Goal: Understand process/instructions

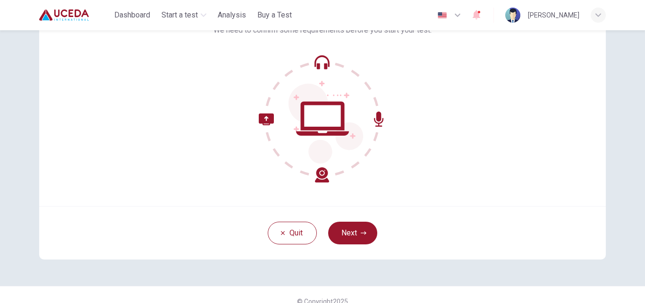
scroll to position [81, 0]
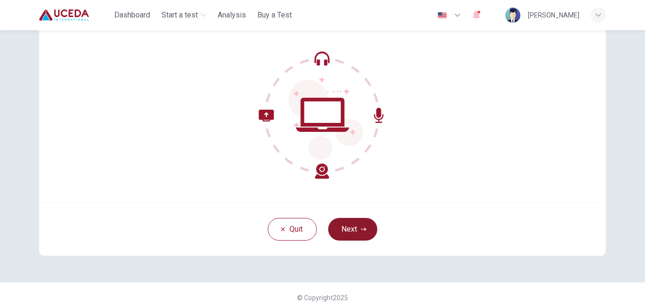
click at [354, 223] on button "Next" at bounding box center [352, 229] width 49 height 23
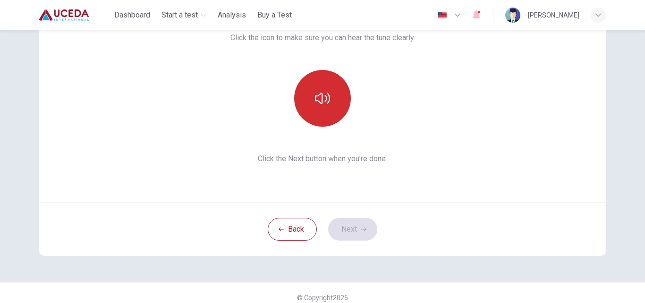
click at [316, 99] on icon "button" at bounding box center [322, 98] width 15 height 15
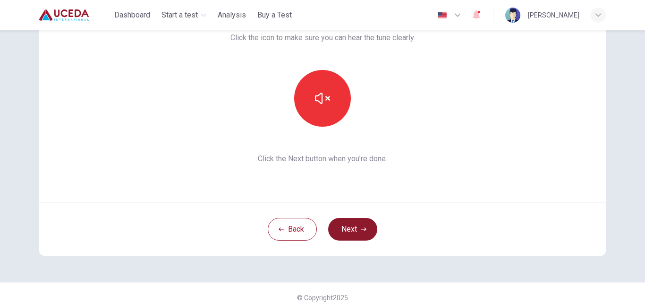
click at [361, 227] on icon "button" at bounding box center [364, 229] width 6 height 6
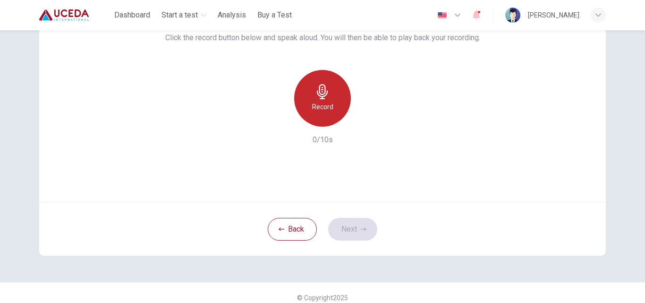
click at [318, 90] on icon "button" at bounding box center [322, 91] width 15 height 15
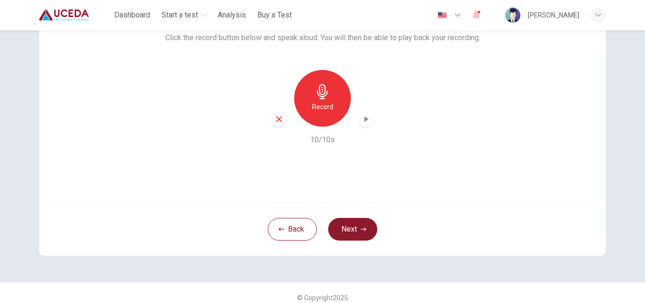
click at [361, 227] on icon "button" at bounding box center [364, 229] width 6 height 6
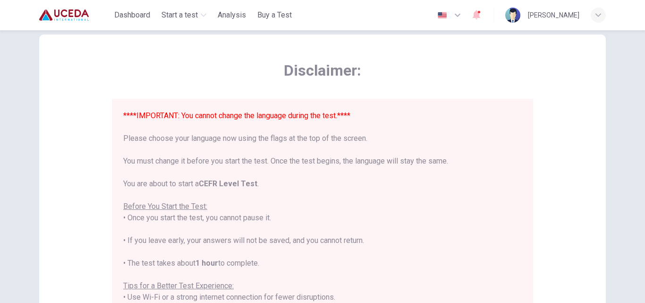
scroll to position [0, 0]
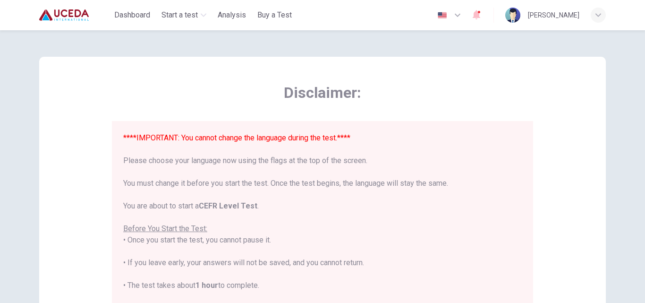
click at [358, 227] on div "****IMPORTANT: You cannot change the language during the test.**** Please choos…" at bounding box center [322, 302] width 398 height 340
click at [447, 16] on img "button" at bounding box center [442, 15] width 12 height 7
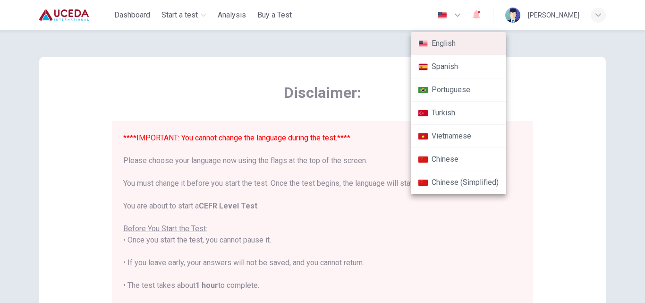
click at [446, 68] on li "Spanish" at bounding box center [458, 66] width 95 height 23
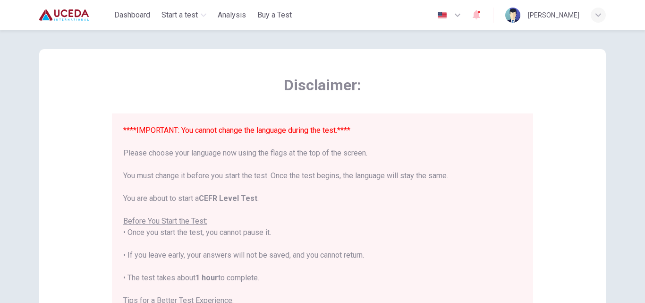
type input "es"
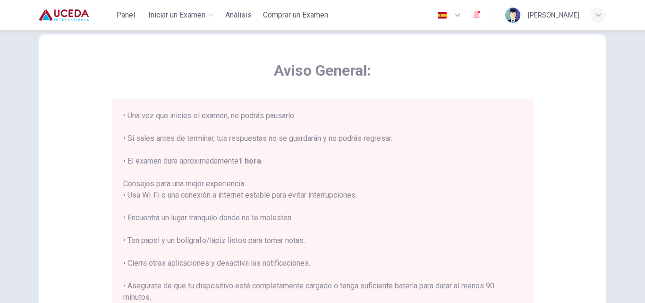
scroll to position [113, 0]
